Goal: Information Seeking & Learning: Learn about a topic

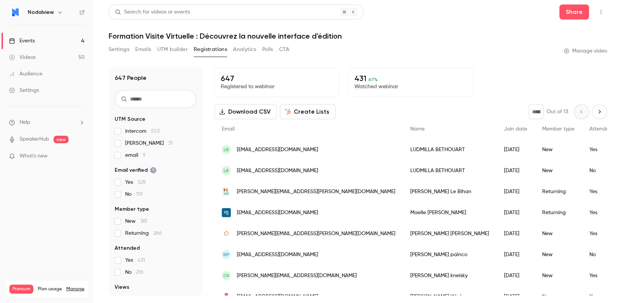
click at [30, 55] on div "Videos" at bounding box center [22, 57] width 27 height 7
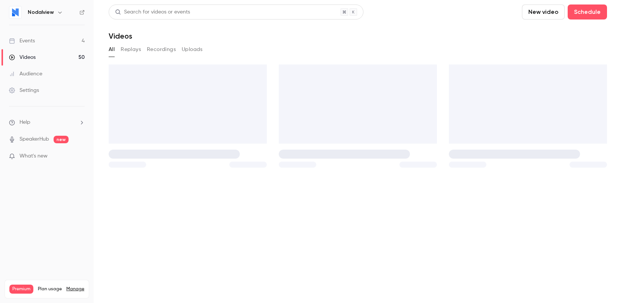
click at [30, 41] on div "Events" at bounding box center [22, 40] width 26 height 7
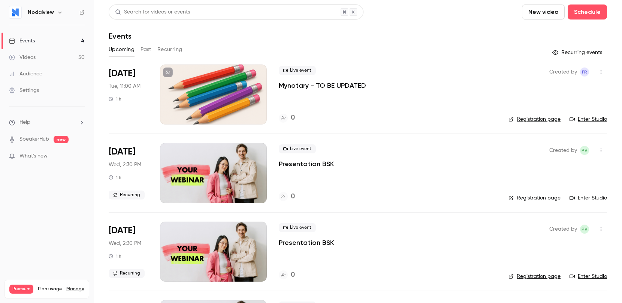
click at [147, 46] on button "Past" at bounding box center [146, 49] width 11 height 12
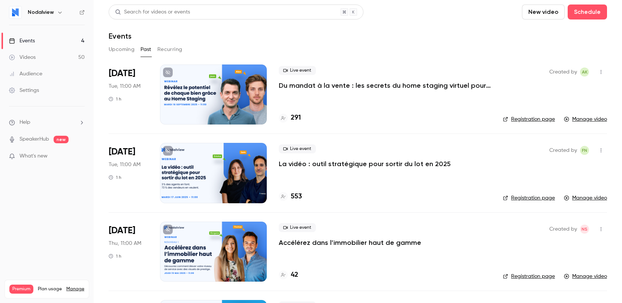
click at [312, 85] on p "Du mandat à la vente : les secrets du home staging virtuel pour déclencher le c…" at bounding box center [385, 85] width 212 height 9
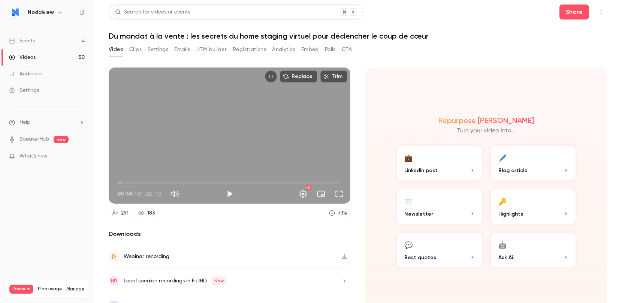
click at [292, 47] on button "Analytics" at bounding box center [283, 49] width 23 height 12
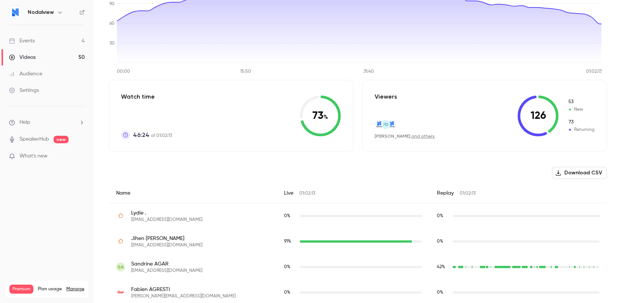
scroll to position [106, 0]
